Goal: Use online tool/utility: Use online tool/utility

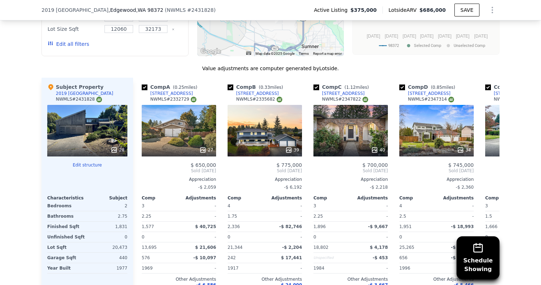
scroll to position [810, 0]
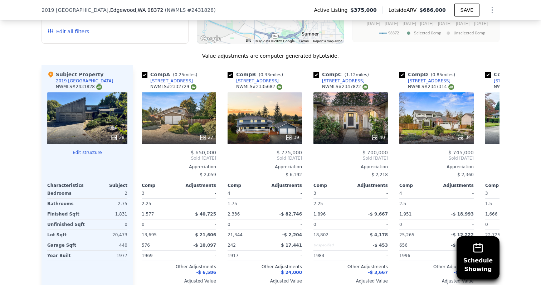
click at [83, 151] on button "Edit structure" at bounding box center [87, 153] width 80 height 6
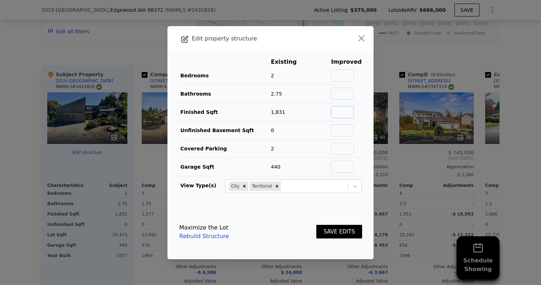
click at [348, 111] on input "text" at bounding box center [342, 112] width 23 height 12
type input "2600"
click at [338, 237] on button "SAVE EDITS" at bounding box center [340, 232] width 46 height 14
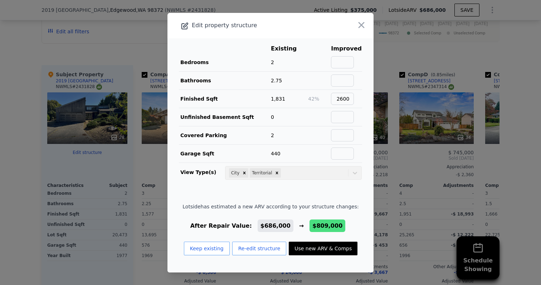
click at [318, 249] on button "Use new ARV & Comps" at bounding box center [323, 249] width 69 height 14
checkbox input "true"
type input "$ 809,000"
type input "4"
type input "1.75"
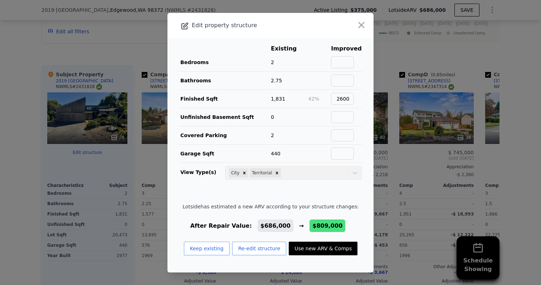
type input "3"
type input "1896"
type input "3314"
type input "12532"
type input "25607"
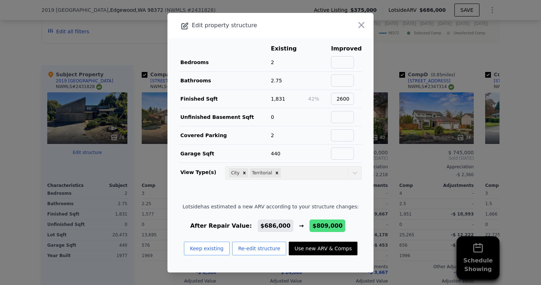
type input "$ 351,941"
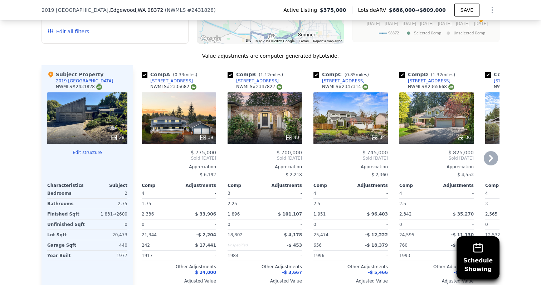
click at [180, 121] on div "39" at bounding box center [179, 118] width 74 height 52
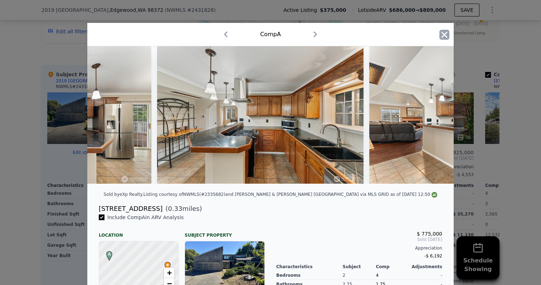
scroll to position [0, 2047]
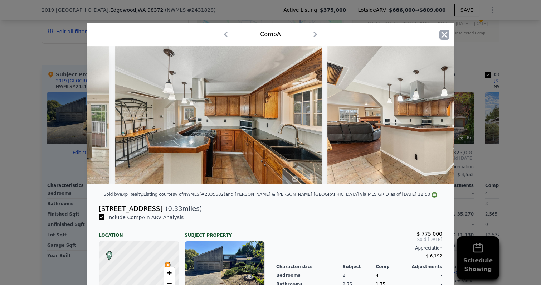
click at [444, 32] on icon "button" at bounding box center [445, 35] width 10 height 10
